Goal: Find specific page/section: Find specific page/section

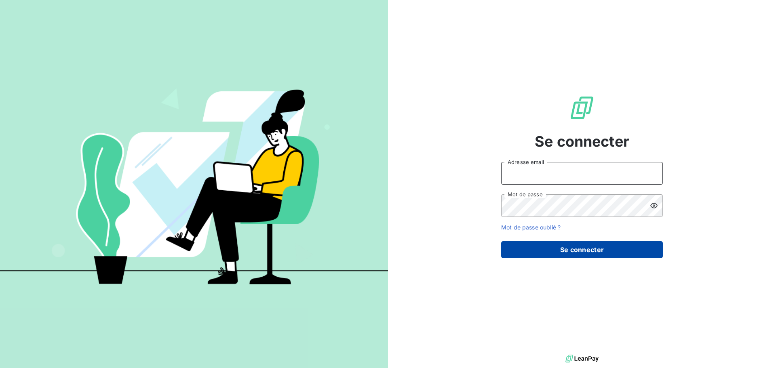
type input "[EMAIL_ADDRESS][DOMAIN_NAME]"
click at [576, 249] on button "Se connecter" at bounding box center [582, 249] width 162 height 17
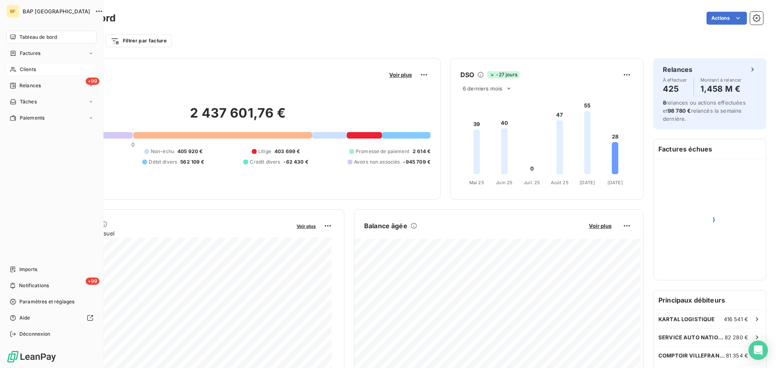
click at [11, 70] on icon at bounding box center [13, 69] width 7 height 6
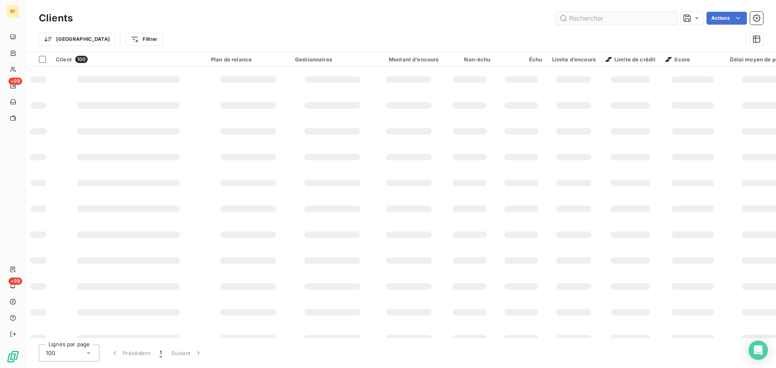
click at [578, 15] on input "text" at bounding box center [616, 18] width 121 height 13
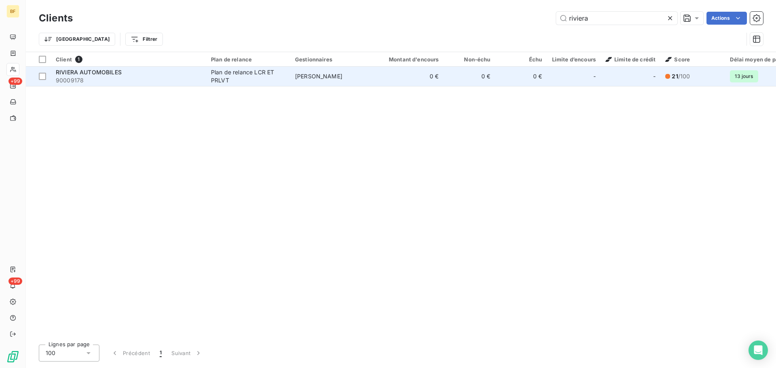
type input "riviera"
click at [103, 70] on span "RIVIERA AUTOMOBILES" at bounding box center [89, 72] width 66 height 7
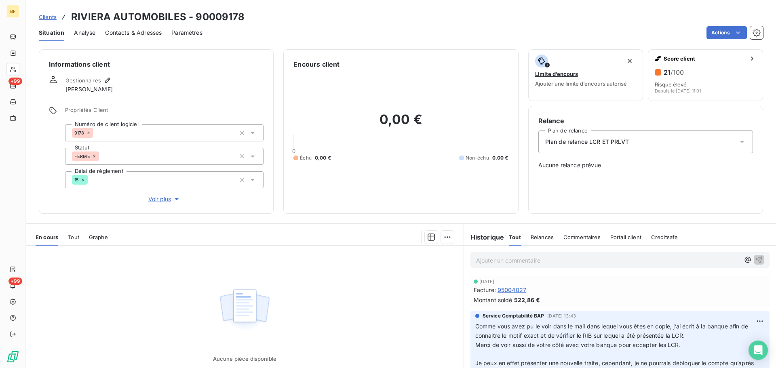
click at [138, 32] on span "Contacts & Adresses" at bounding box center [133, 33] width 57 height 8
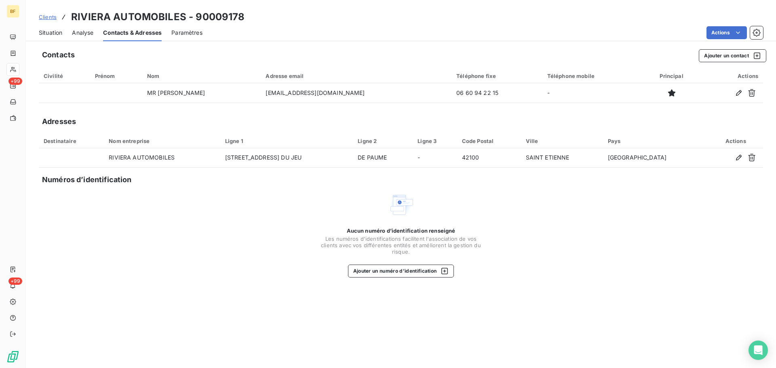
click at [48, 33] on span "Situation" at bounding box center [50, 33] width 23 height 8
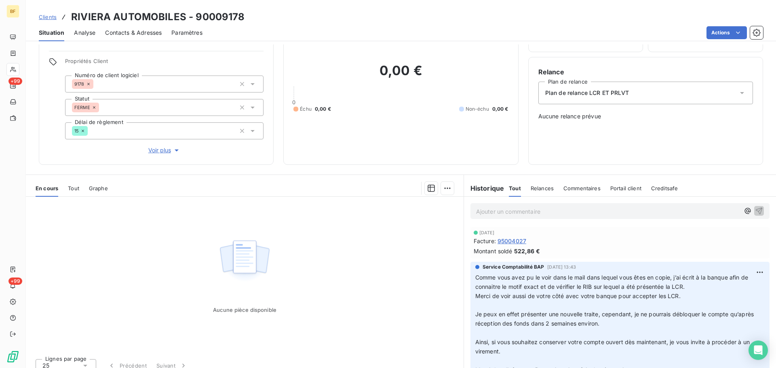
scroll to position [57, 0]
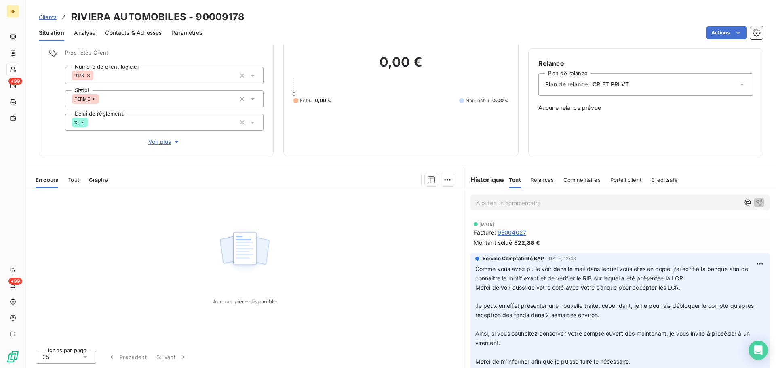
click at [534, 207] on p "Ajouter un commentaire ﻿" at bounding box center [608, 203] width 264 height 10
click at [441, 181] on html "BF +99 +99 Clients RIVIERA AUTOMOBILES - 90009178 Situation Analyse Contacts & …" at bounding box center [388, 184] width 776 height 368
click at [310, 213] on icon at bounding box center [310, 212] width 6 height 6
click at [428, 177] on icon "button" at bounding box center [431, 180] width 8 height 8
click at [443, 179] on html "BF +99 +99 Clients RIVIERA AUTOMOBILES - 90009178 Situation Analyse Contacts & …" at bounding box center [388, 184] width 776 height 368
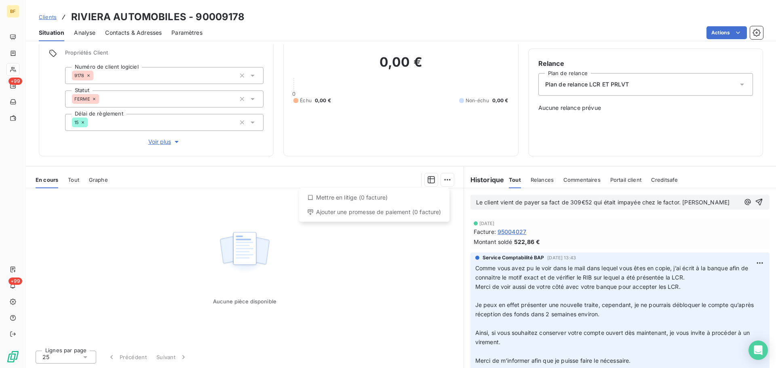
click at [314, 266] on html "BF +99 +99 Clients RIVIERA AUTOMOBILES - 90009178 Situation Analyse Contacts & …" at bounding box center [388, 184] width 776 height 368
click at [249, 260] on img at bounding box center [245, 253] width 52 height 50
click at [245, 249] on img at bounding box center [245, 253] width 52 height 50
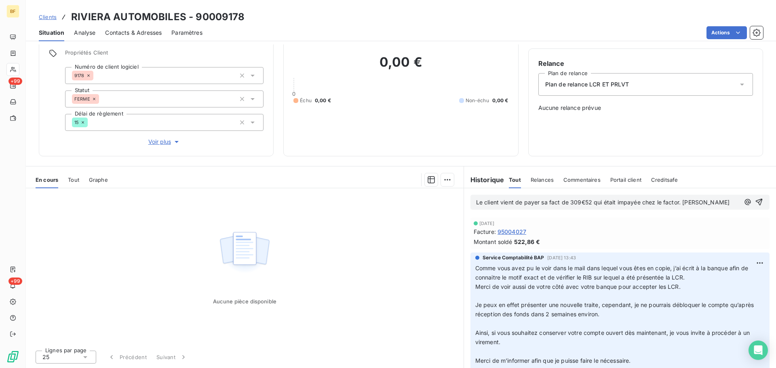
click at [245, 249] on img at bounding box center [245, 253] width 52 height 50
click at [444, 178] on html "BF +99 +99 Clients RIVIERA AUTOMOBILES - 90009178 Situation Analyse Contacts & …" at bounding box center [388, 184] width 776 height 368
click at [335, 215] on div "Ajouter une promesse de paiement (0 facture)" at bounding box center [374, 212] width 144 height 13
click at [335, 215] on div "Aucune pièce disponible" at bounding box center [245, 266] width 438 height 156
click at [232, 252] on img at bounding box center [245, 253] width 52 height 50
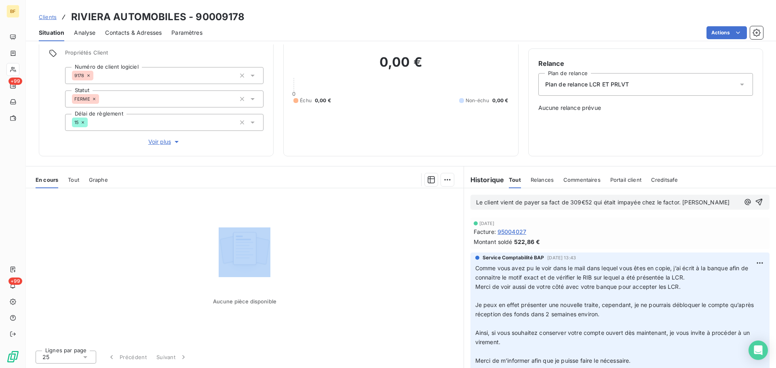
click at [237, 245] on img at bounding box center [245, 253] width 52 height 50
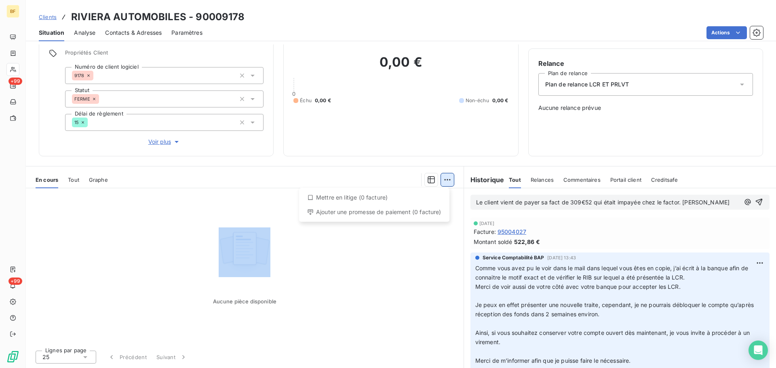
click at [441, 179] on html "BF +99 +99 Clients RIVIERA AUTOMOBILES - 90009178 Situation Analyse Contacts & …" at bounding box center [388, 184] width 776 height 368
click at [343, 255] on html "BF +99 +99 Clients RIVIERA AUTOMOBILES - 90009178 Situation Analyse Contacts & …" at bounding box center [388, 184] width 776 height 368
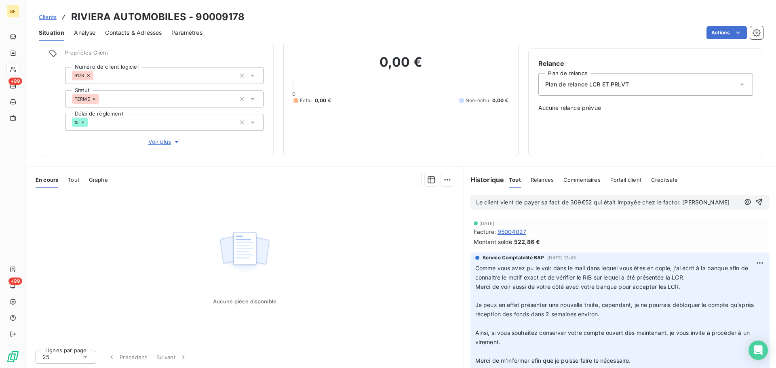
drag, startPoint x: 218, startPoint y: 233, endPoint x: 184, endPoint y: 245, distance: 35.7
click at [185, 248] on div "Aucune pièce disponible" at bounding box center [245, 266] width 438 height 156
click at [305, 218] on div "Aucune pièce disponible" at bounding box center [245, 266] width 438 height 156
click at [755, 202] on icon "button" at bounding box center [759, 202] width 8 height 8
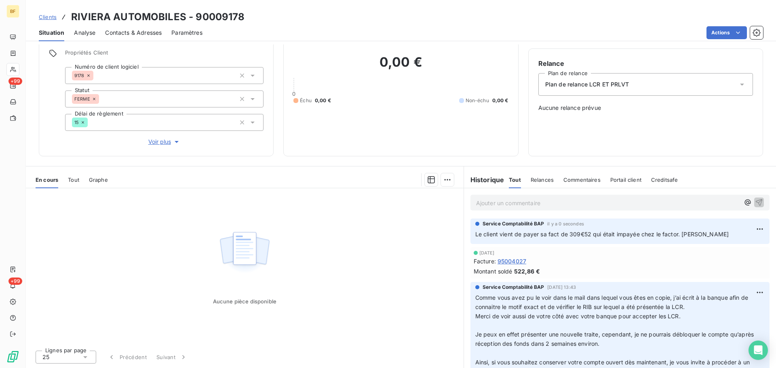
scroll to position [0, 0]
